Goal: Task Accomplishment & Management: Manage account settings

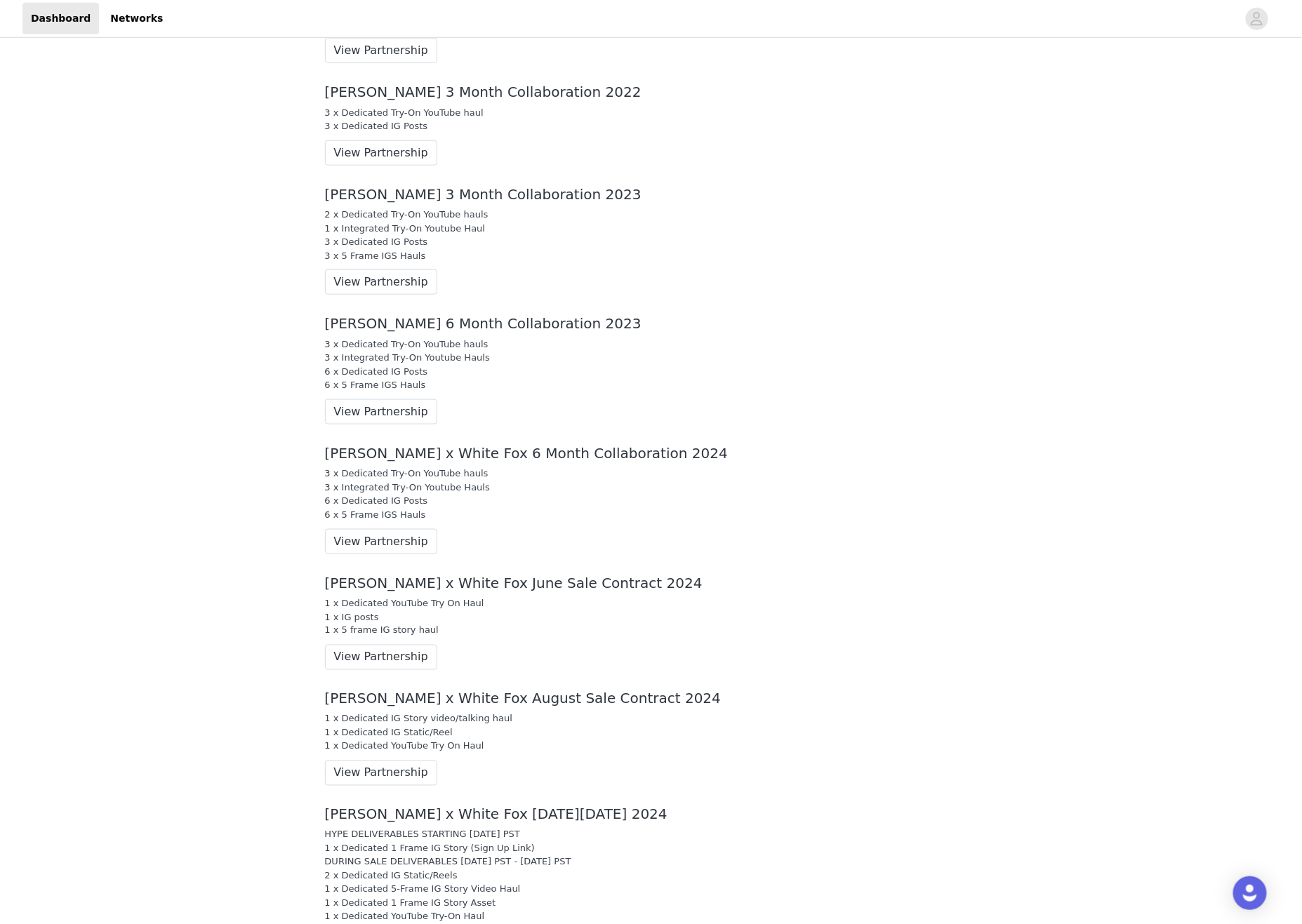
scroll to position [1491, 0]
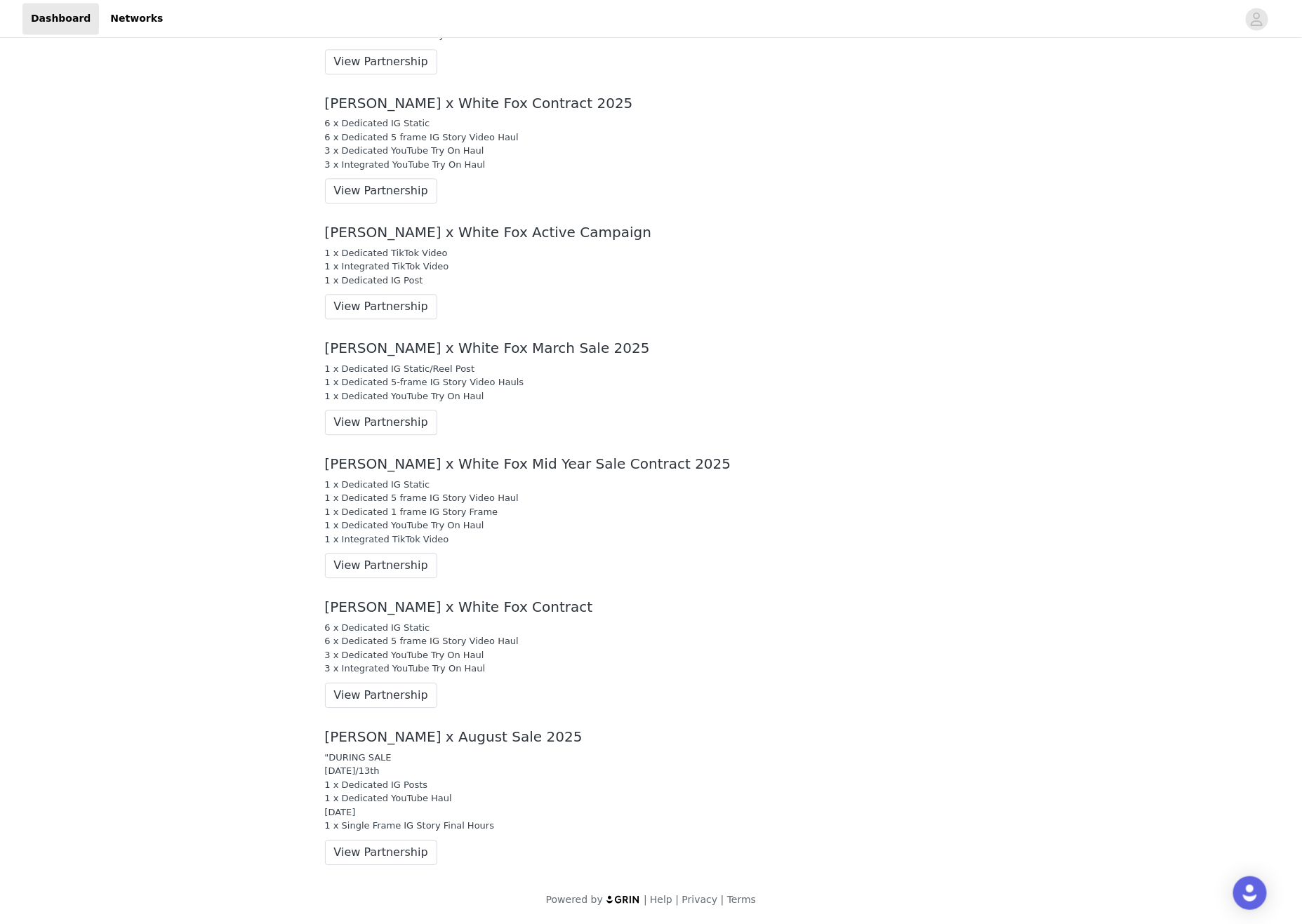
click at [946, 330] on div "[PERSON_NAME] x White Fox March Sale 2025 1 x Dedicated IG Static/Reel Post 1 x…" at bounding box center [651, 388] width 674 height 116
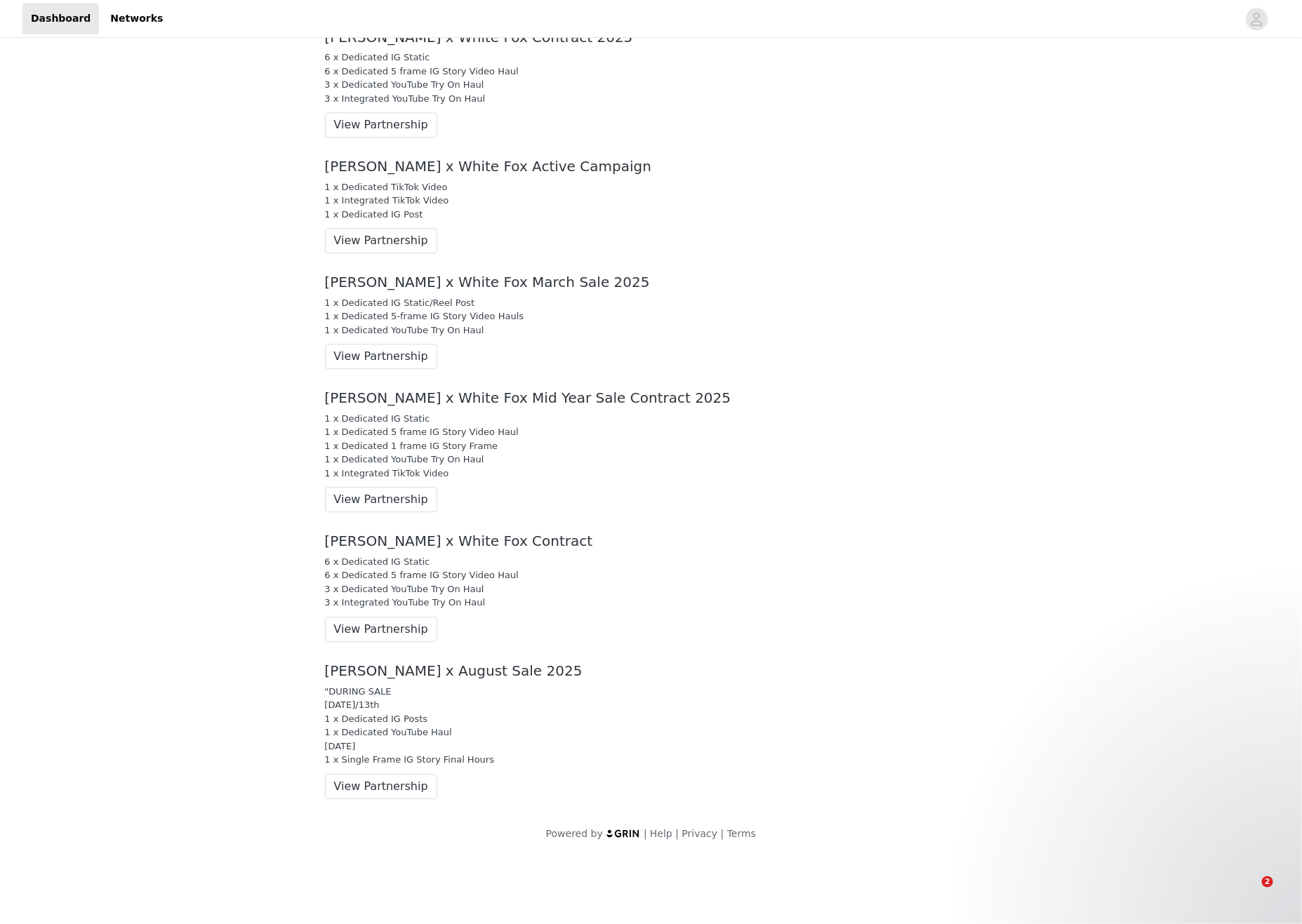
click at [439, 810] on div "[PERSON_NAME] x August Sale 2025 "DURING SALE [DATE]/13th 1 x Dedicated IG Post…" at bounding box center [651, 731] width 674 height 157
click at [853, 610] on div "6 x Dedicated IG Static 6 x Dedicated 5 frame IG Story Video Haul 3 x Dedicated…" at bounding box center [651, 582] width 652 height 55
click at [518, 610] on div "6 x Dedicated IG Static 6 x Dedicated 5 frame IG Story Video Haul 3 x Dedicated…" at bounding box center [651, 582] width 652 height 55
click at [795, 610] on div "6 x Dedicated IG Static 6 x Dedicated 5 frame IG Story Video Haul 3 x Dedicated…" at bounding box center [651, 582] width 652 height 55
click at [350, 642] on button "View Partnership" at bounding box center [382, 629] width 112 height 25
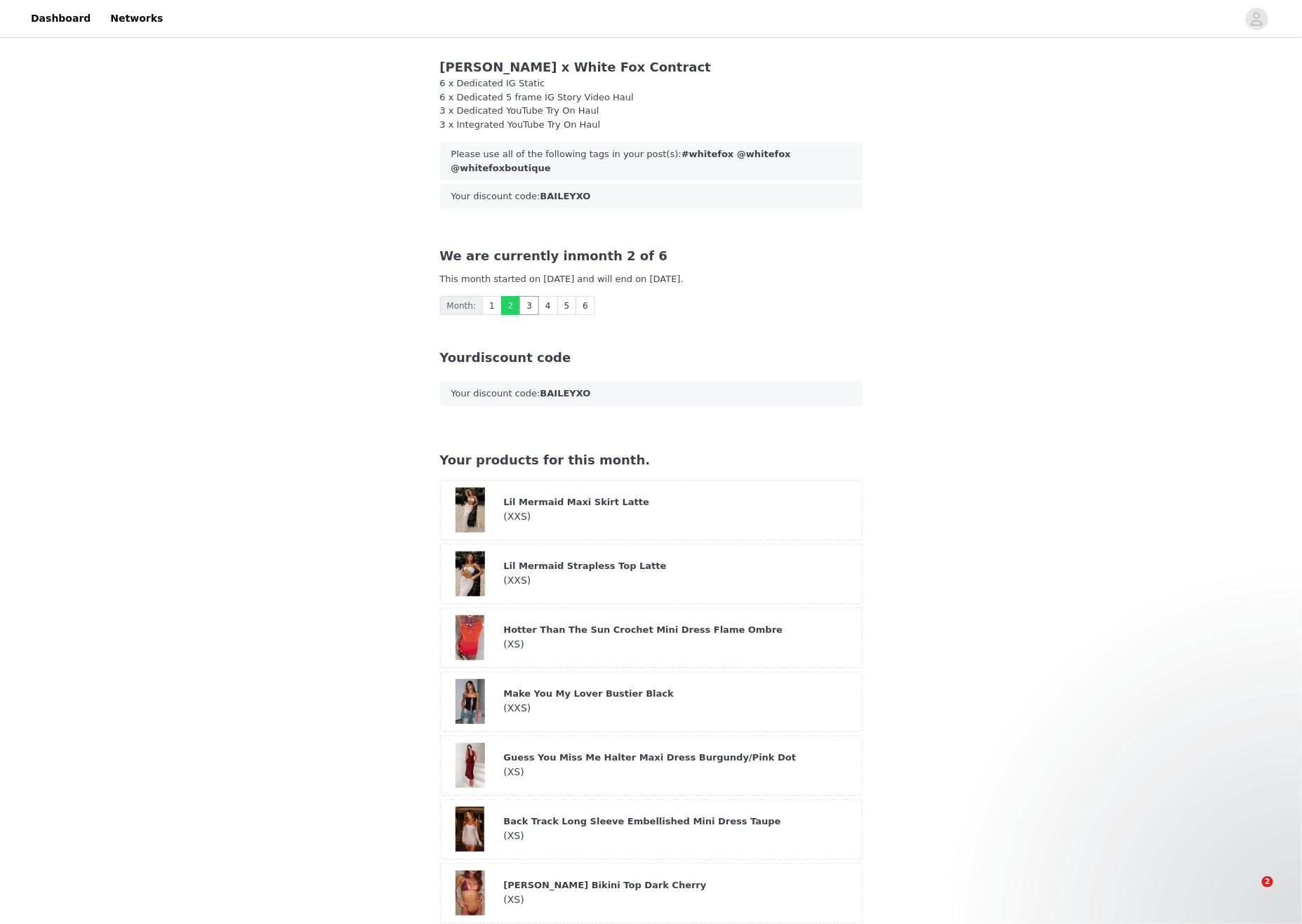
click at [531, 315] on link "3" at bounding box center [529, 305] width 20 height 19
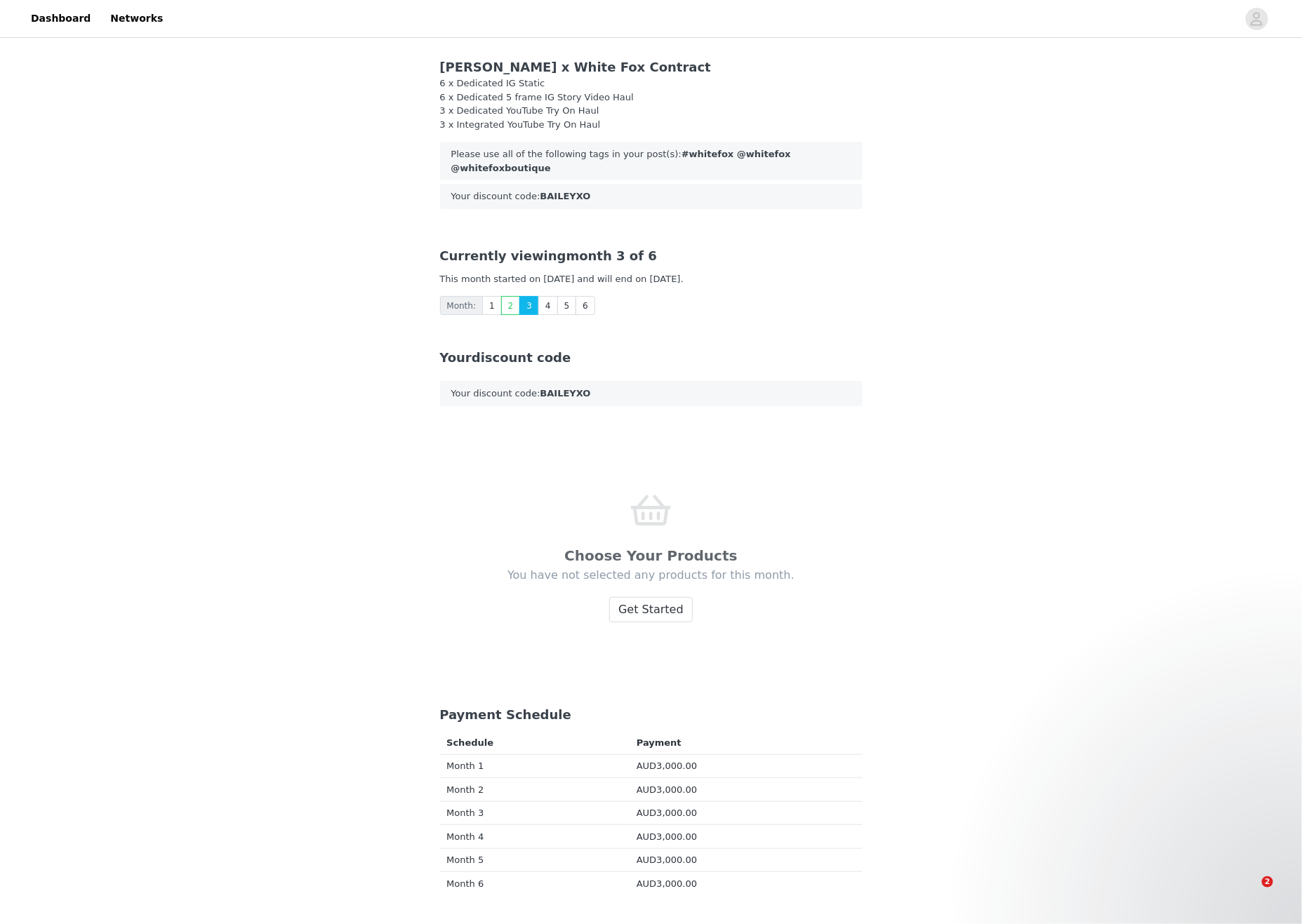
drag, startPoint x: 1081, startPoint y: 350, endPoint x: 1032, endPoint y: 348, distance: 49.0
